Goal: Task Accomplishment & Management: Manage account settings

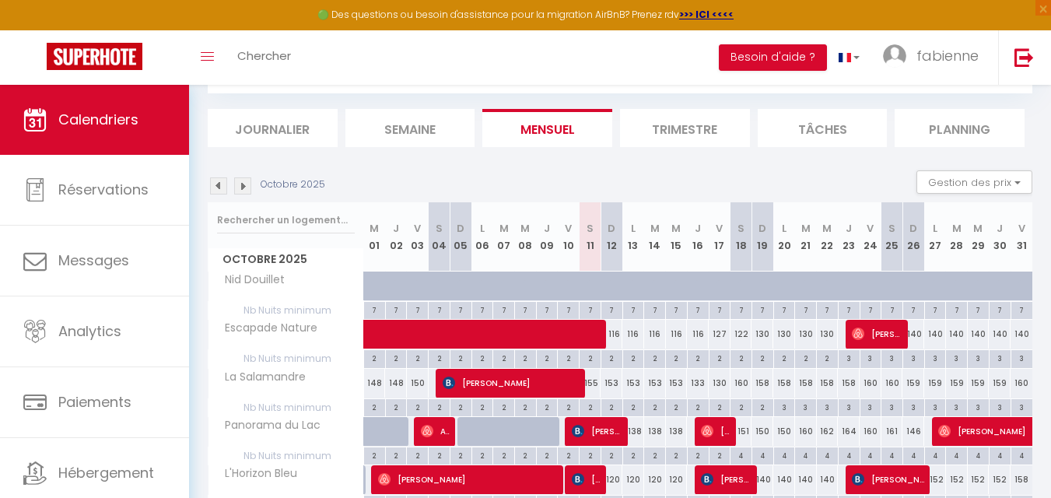
scroll to position [156, 0]
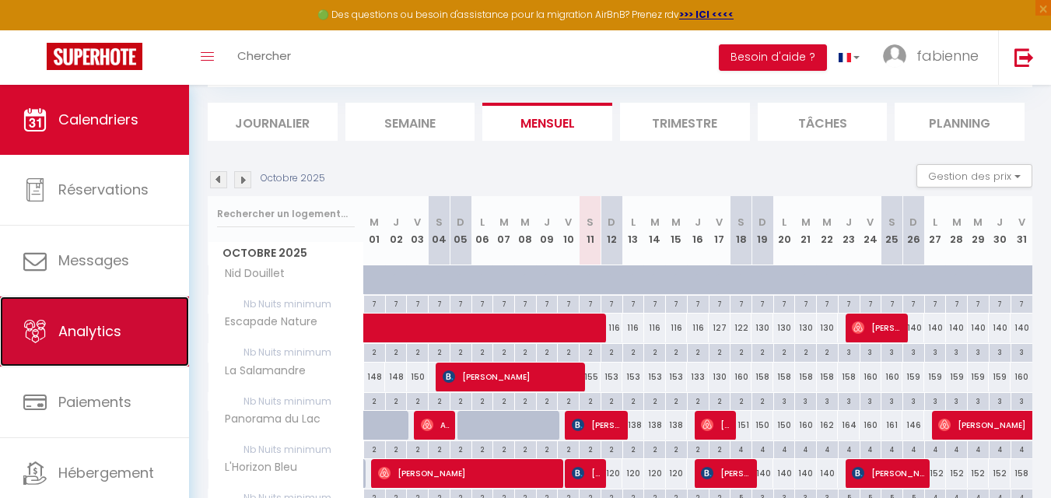
click at [78, 322] on span "Analytics" at bounding box center [89, 330] width 63 height 19
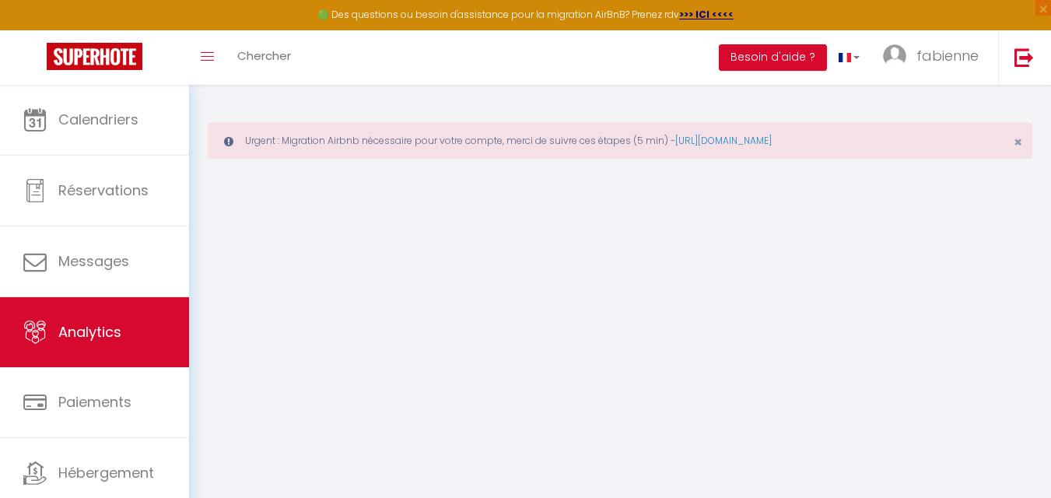
select select "2025"
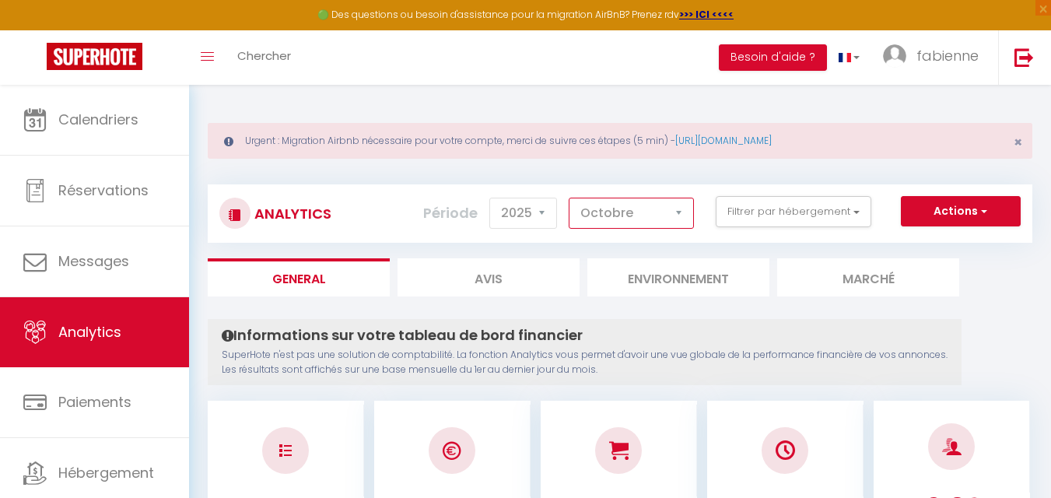
click at [676, 213] on select "[PERSON_NAME] Mars [PERSON_NAME] Juin Juillet Août Septembre Octobre Novembre D…" at bounding box center [630, 213] width 125 height 31
click at [569, 198] on select "[PERSON_NAME] Mars [PERSON_NAME] Juin Juillet Août Septembre Octobre Novembre D…" at bounding box center [630, 213] width 125 height 31
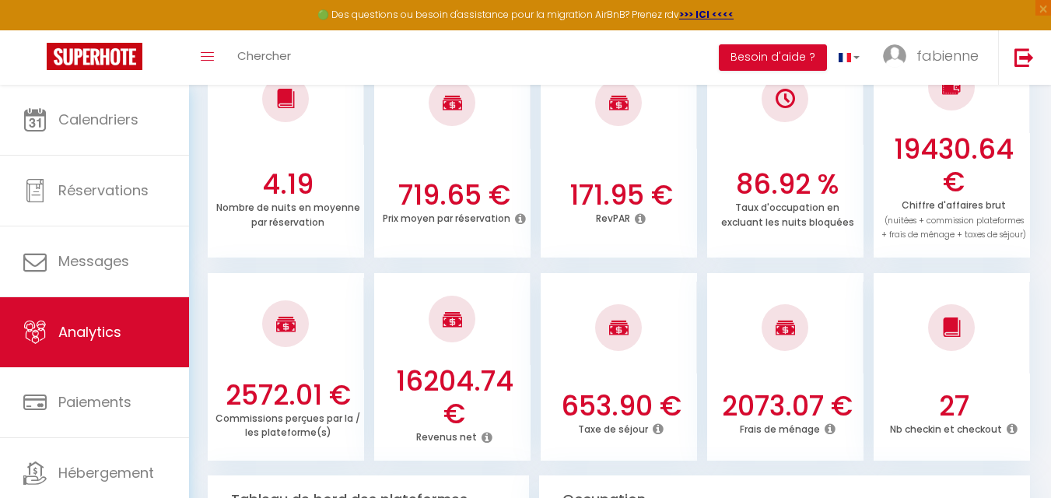
scroll to position [78, 0]
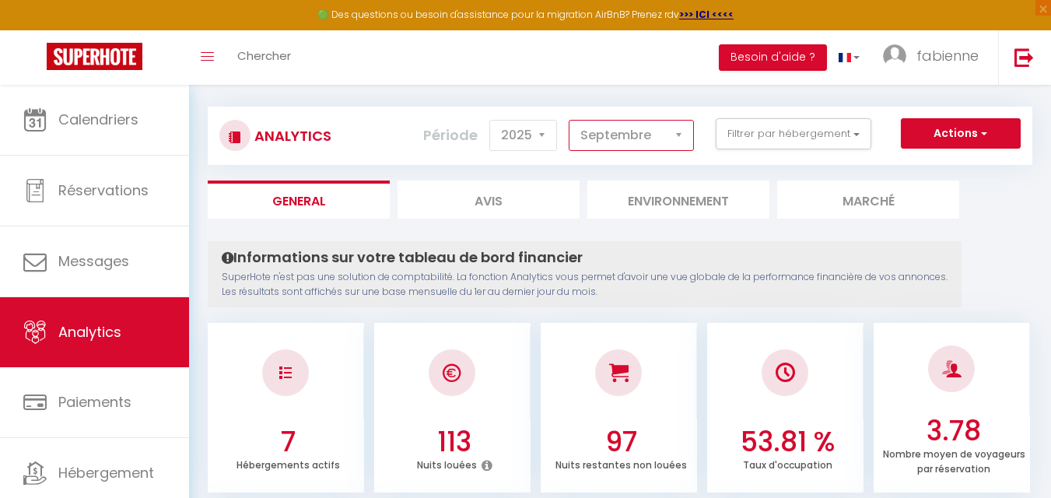
click at [676, 135] on select "[PERSON_NAME] Mars [PERSON_NAME] Juin Juillet Août Septembre Octobre Novembre D…" at bounding box center [630, 135] width 125 height 31
select select "11"
click at [569, 120] on select "[PERSON_NAME] Mars [PERSON_NAME] Juin Juillet Août Septembre Octobre Novembre D…" at bounding box center [630, 135] width 125 height 31
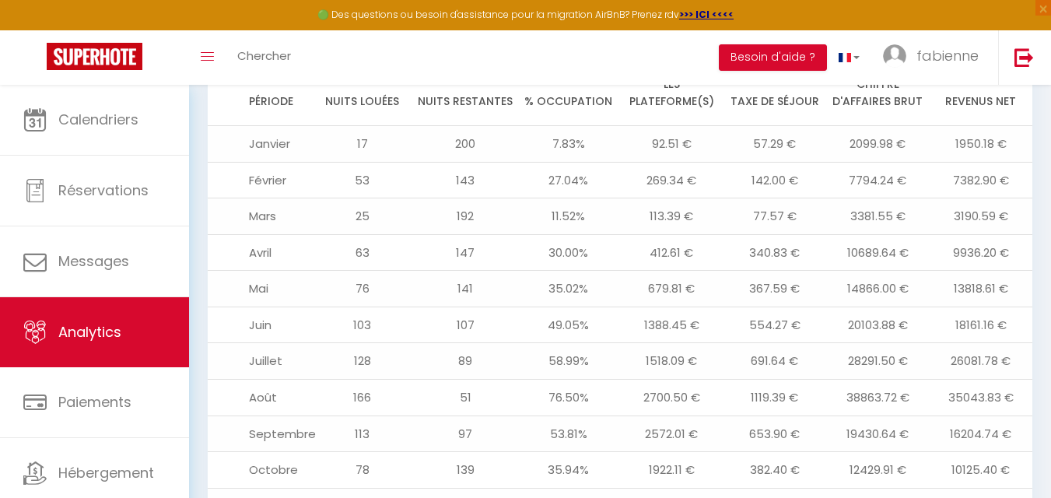
scroll to position [1789, 0]
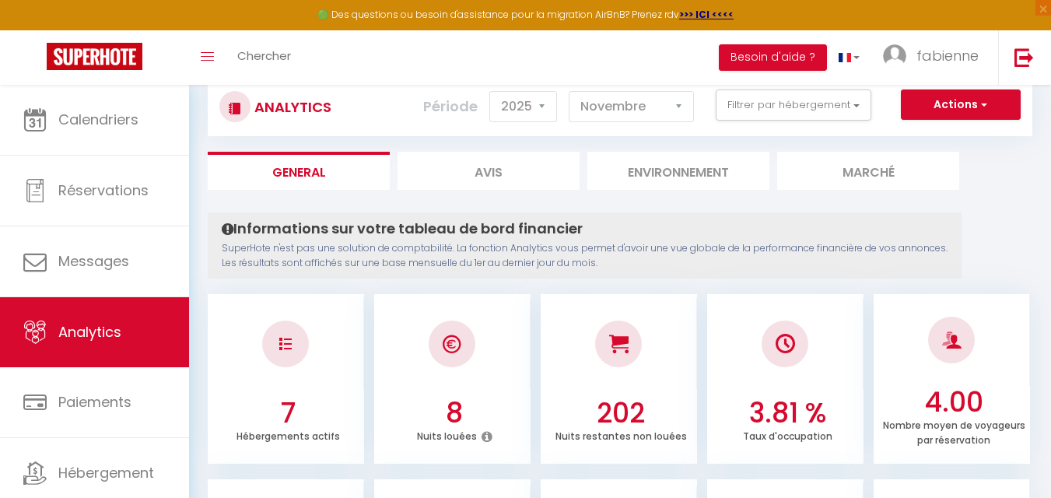
scroll to position [0, 0]
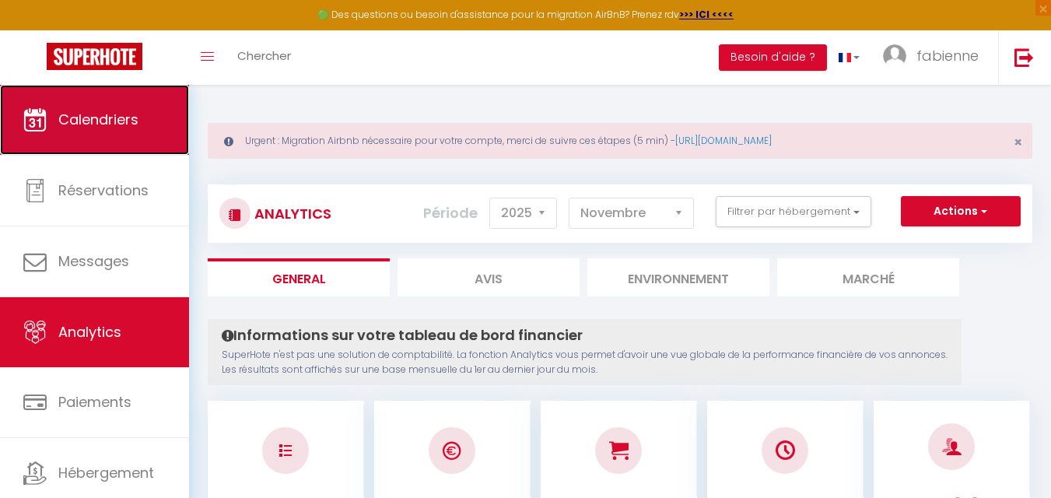
click at [120, 126] on span "Calendriers" at bounding box center [98, 119] width 80 height 19
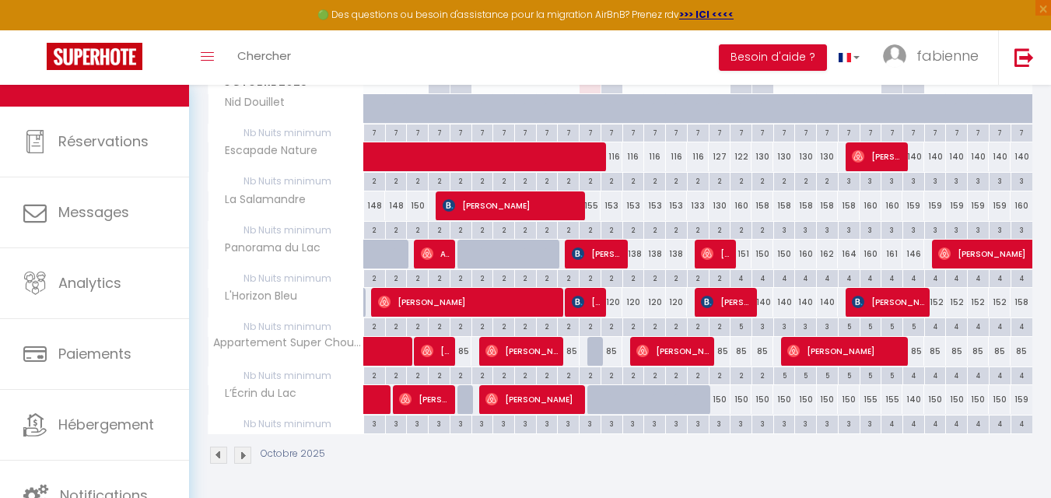
scroll to position [327, 0]
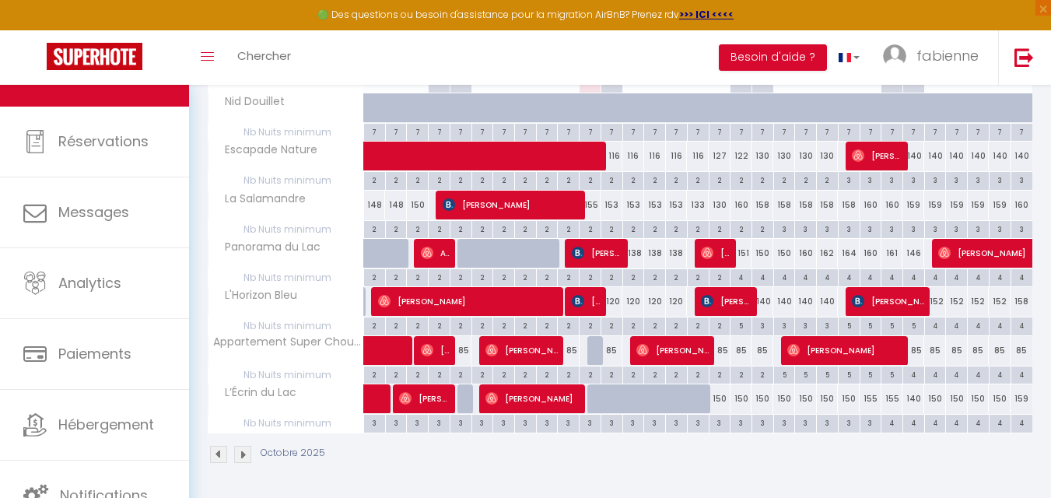
click at [217, 454] on img at bounding box center [218, 454] width 17 height 17
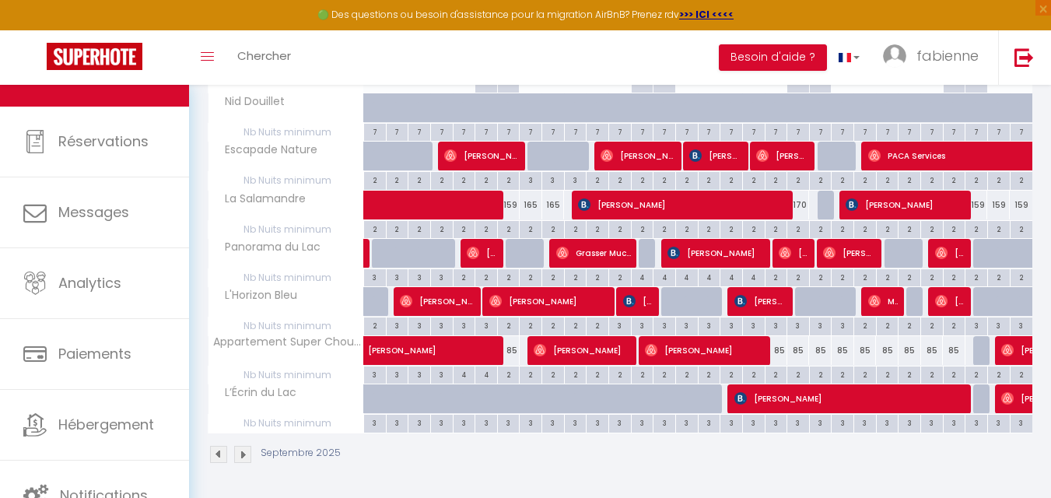
click at [243, 451] on img at bounding box center [242, 454] width 17 height 17
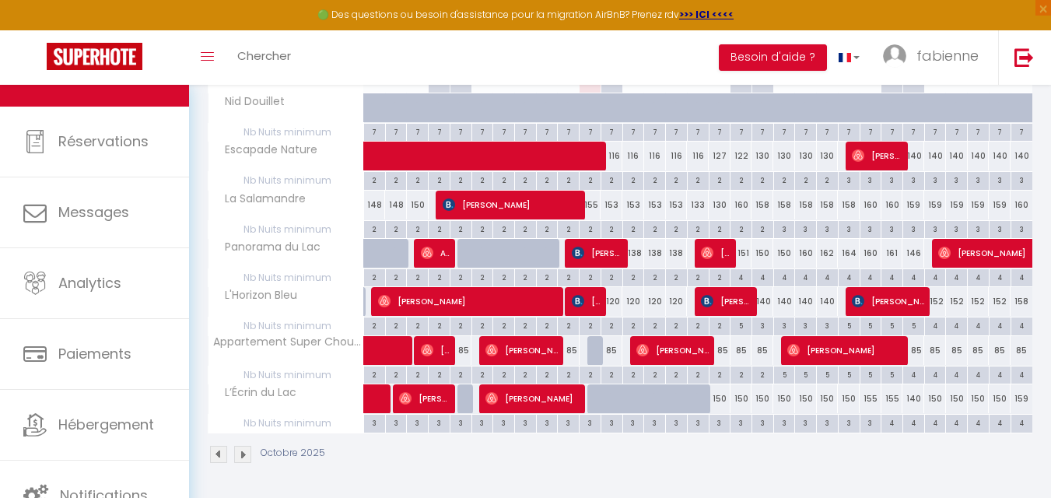
click at [243, 451] on img at bounding box center [242, 454] width 17 height 17
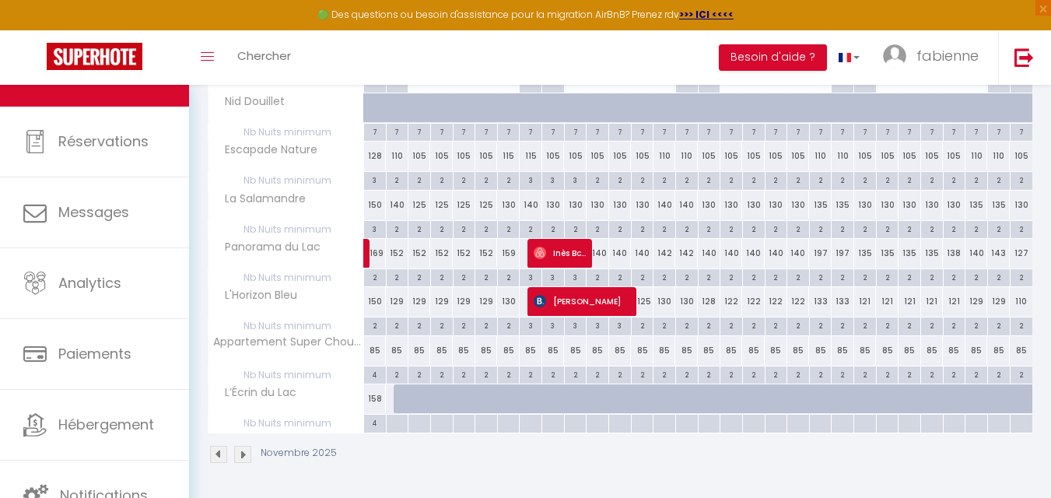
click at [243, 451] on img at bounding box center [242, 454] width 17 height 17
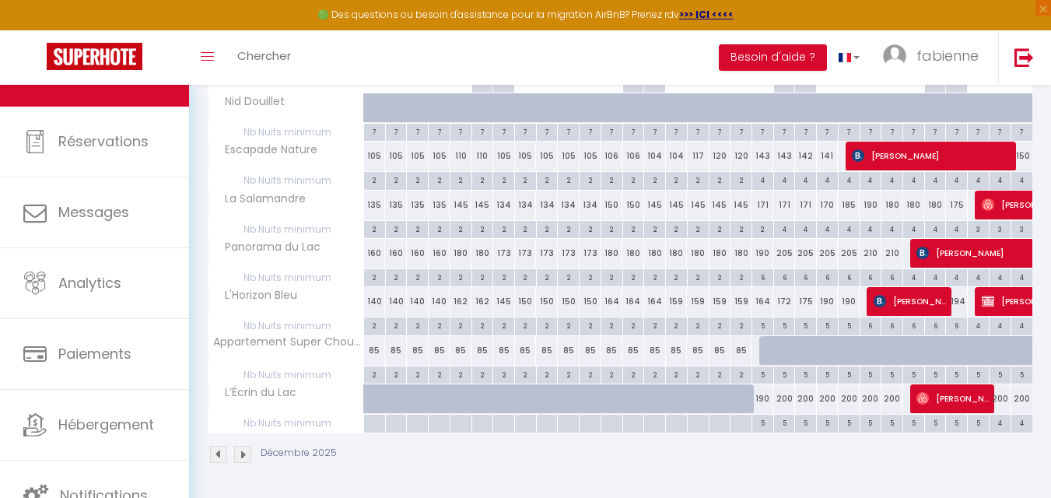
click at [222, 453] on img at bounding box center [218, 454] width 17 height 17
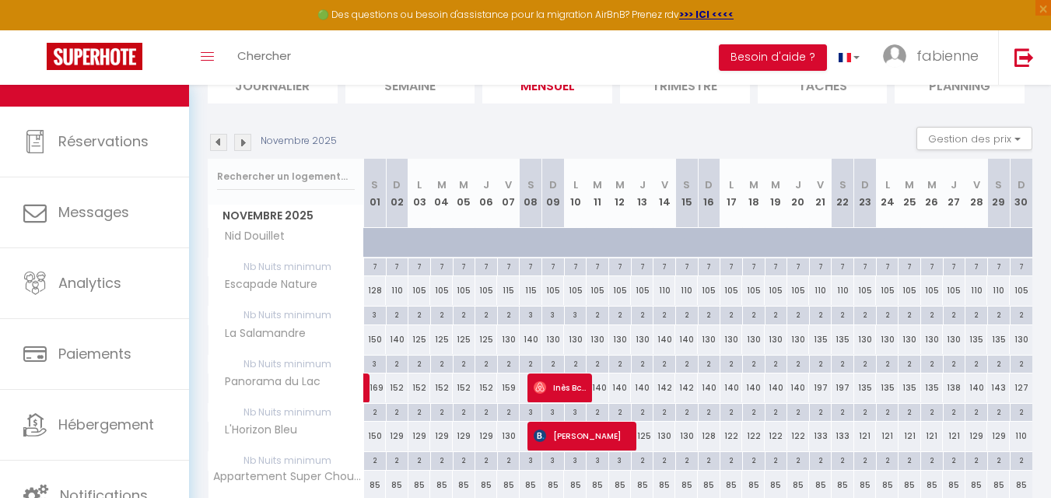
scroll to position [172, 0]
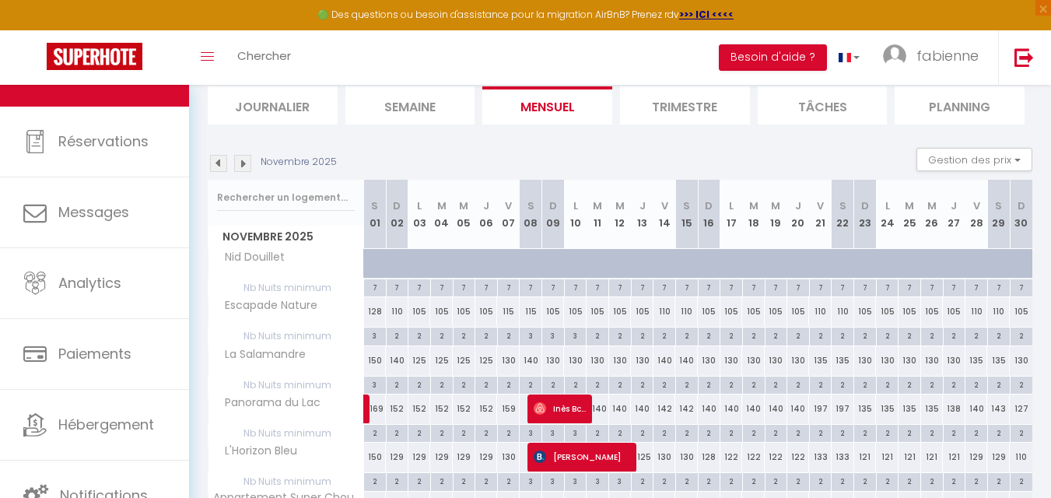
click at [373, 337] on div "3" at bounding box center [375, 334] width 22 height 15
type input "3"
type input "[PERSON_NAME] 01 Novembre 2025"
type input "Dim 02 Novembre 2025"
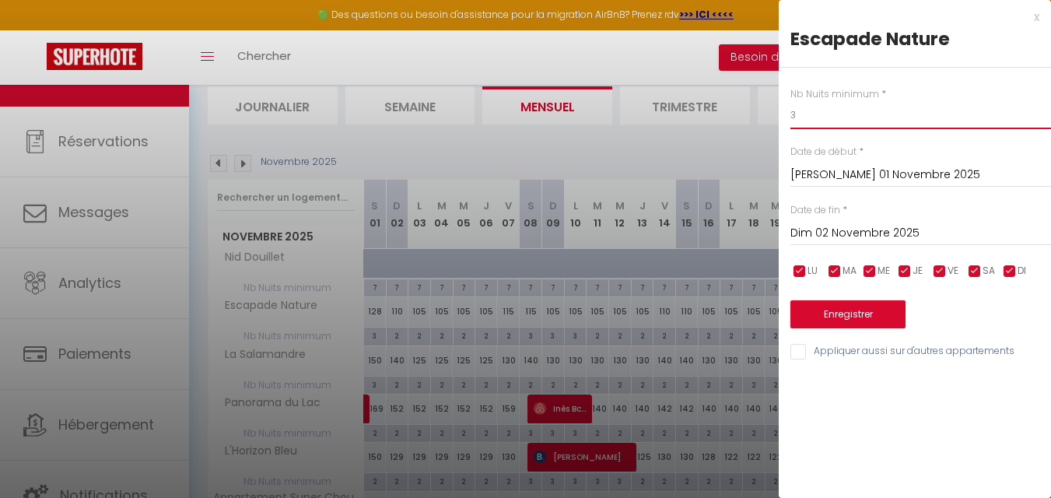
drag, startPoint x: 769, startPoint y: 117, endPoint x: 708, endPoint y: 108, distance: 61.3
click at [708, 108] on body "🟢 Des questions ou besoin d'assistance pour la migration AirBnB? Prenez rdv >>>…" at bounding box center [525, 283] width 1051 height 740
type input "2"
click at [909, 238] on input "Dim 02 Novembre 2025" at bounding box center [920, 233] width 261 height 20
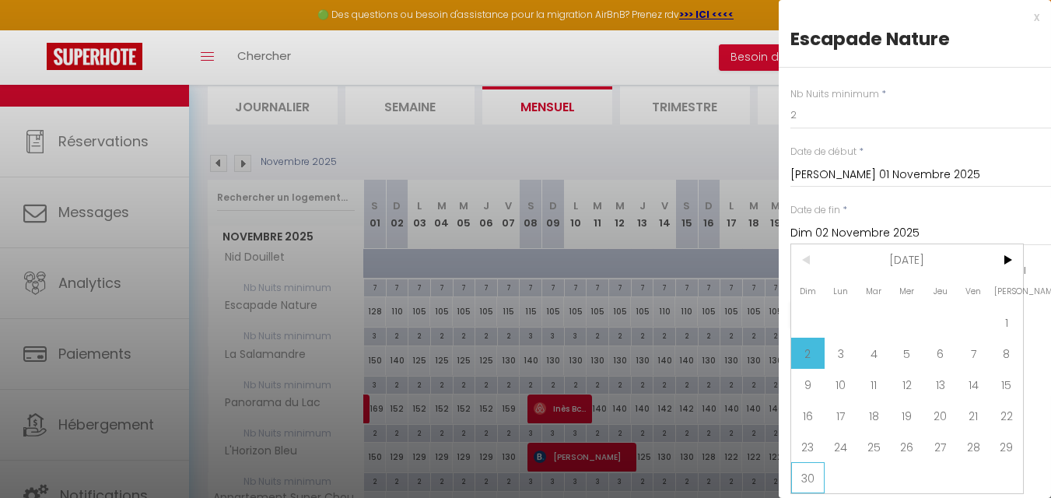
click at [810, 478] on span "30" at bounding box center [807, 477] width 33 height 31
type input "Dim 30 Novembre 2025"
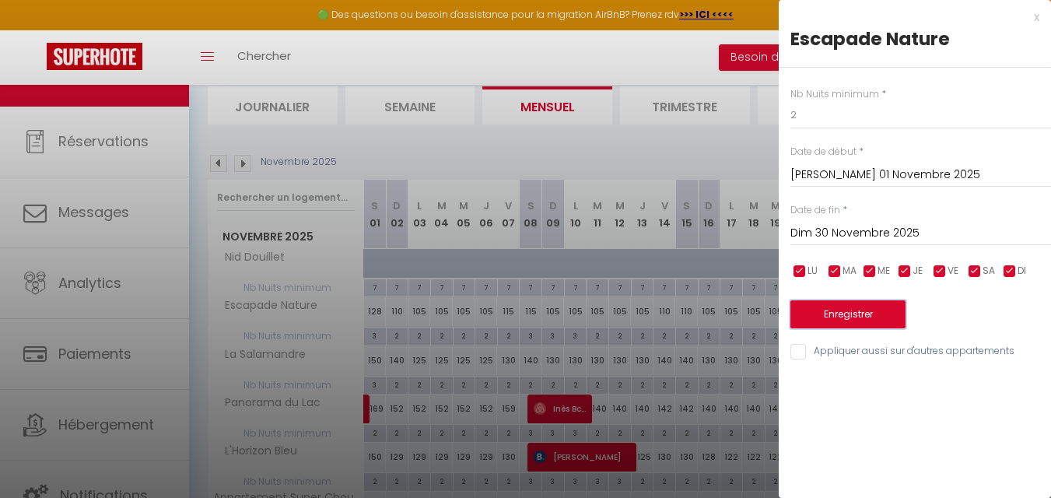
click at [840, 310] on button "Enregistrer" at bounding box center [847, 314] width 115 height 28
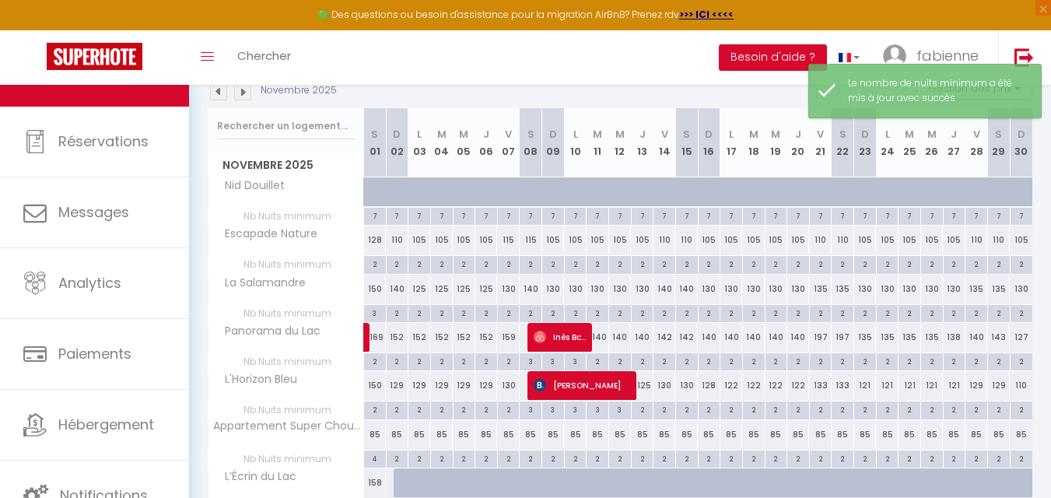
scroll to position [250, 0]
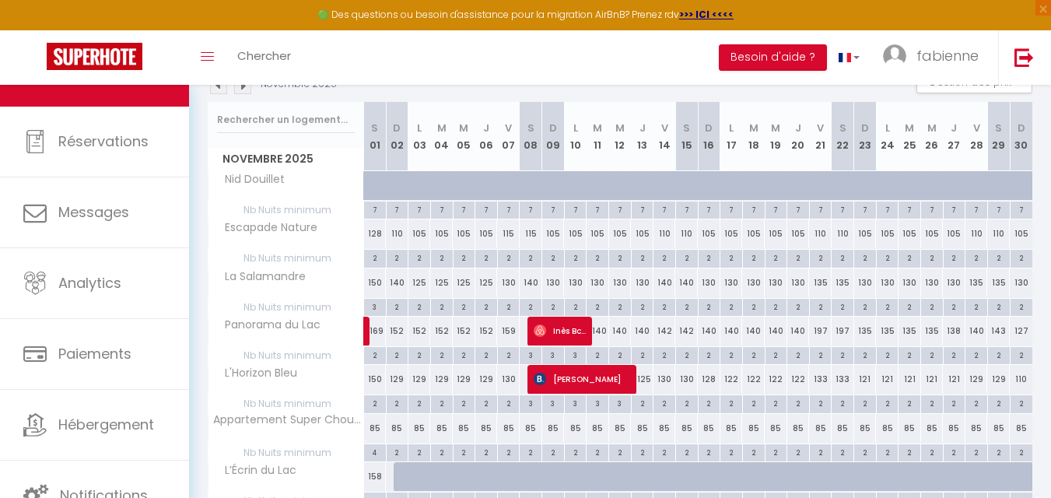
click at [216, 90] on img at bounding box center [218, 85] width 17 height 17
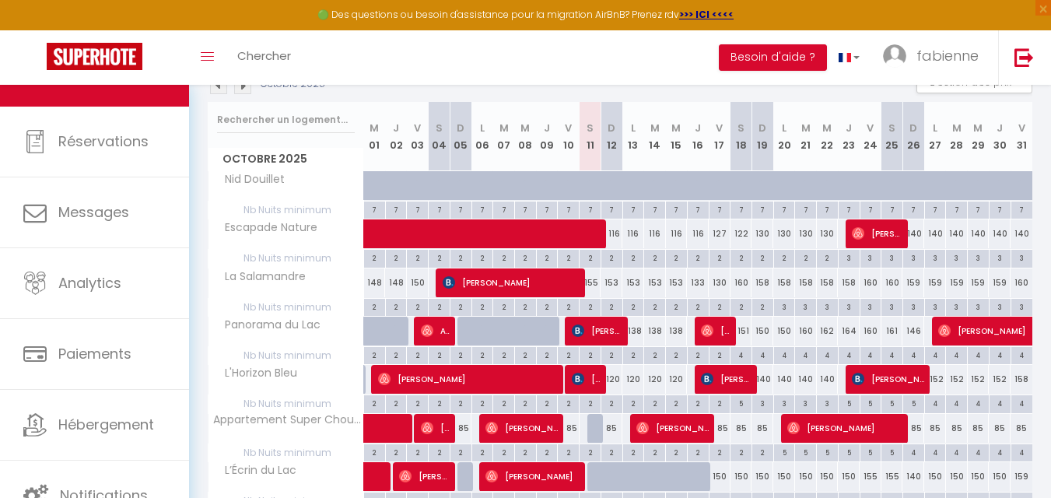
scroll to position [327, 0]
